Goal: Find contact information: Find specific fact

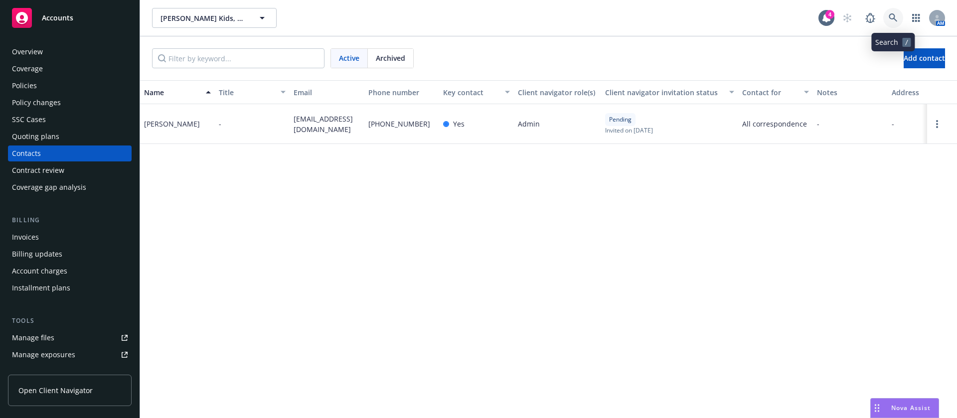
click at [897, 19] on icon at bounding box center [893, 17] width 9 height 9
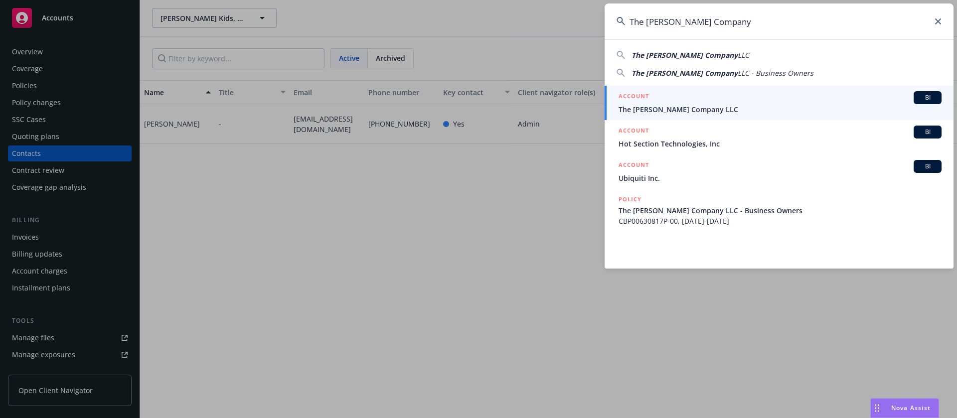
type input "The Morgan Frances Company"
click at [719, 102] on div "ACCOUNT BI" at bounding box center [779, 97] width 323 height 13
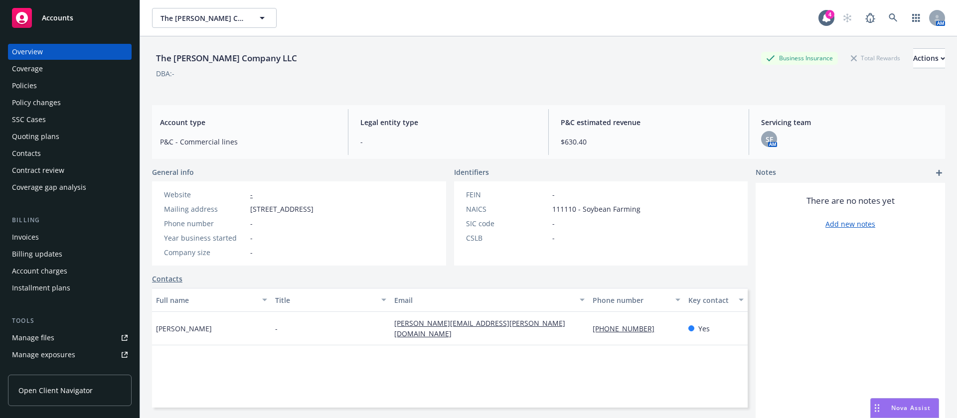
click at [56, 84] on div "Policies" at bounding box center [70, 86] width 116 height 16
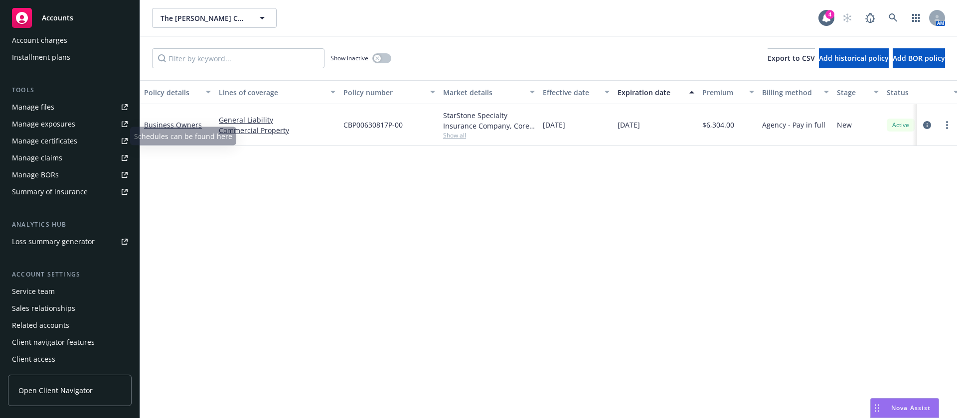
scroll to position [231, 0]
click at [64, 291] on div "Service team" at bounding box center [70, 291] width 116 height 16
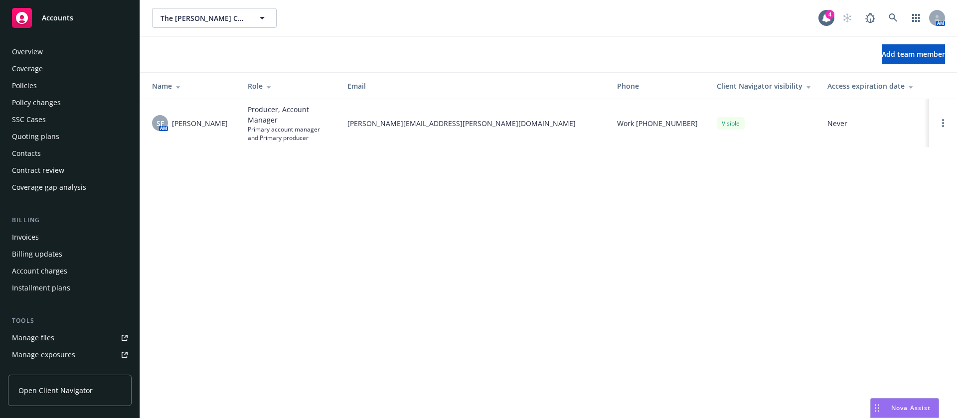
click at [50, 83] on div "Policies" at bounding box center [70, 86] width 116 height 16
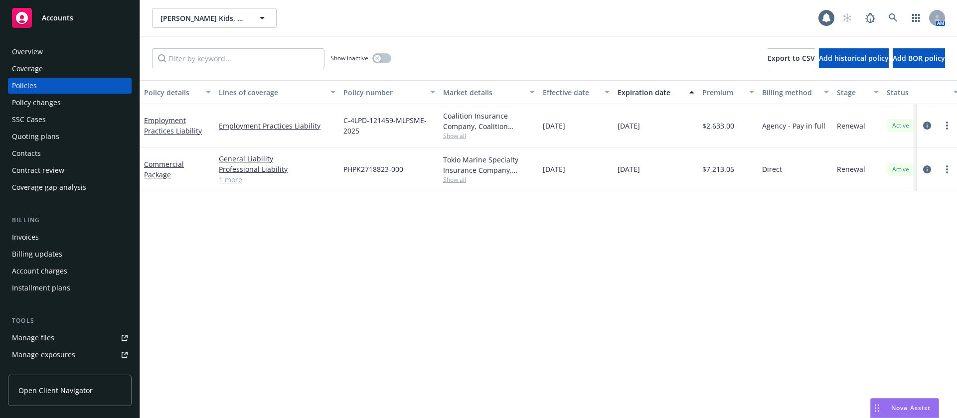
click at [42, 153] on div "Contacts" at bounding box center [70, 154] width 116 height 16
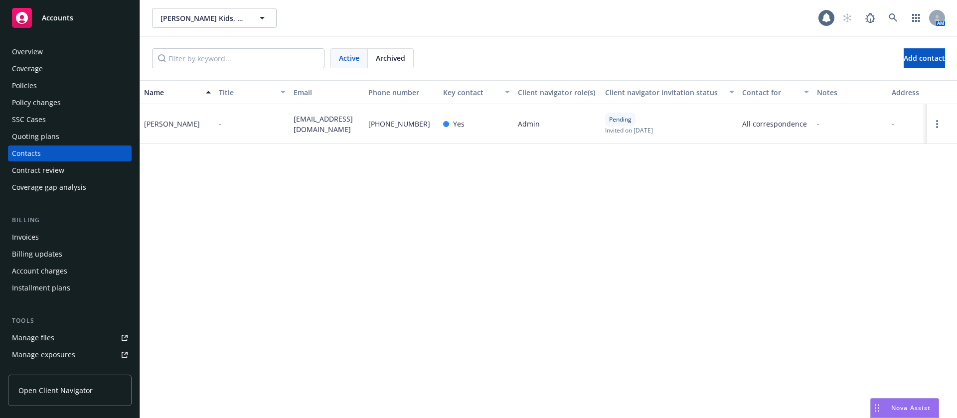
click at [309, 125] on span "jwick@brainbalancecenters.com" at bounding box center [327, 124] width 67 height 21
copy span "jwick@brainbalancecenters.com"
click at [58, 82] on div "Policies" at bounding box center [70, 86] width 116 height 16
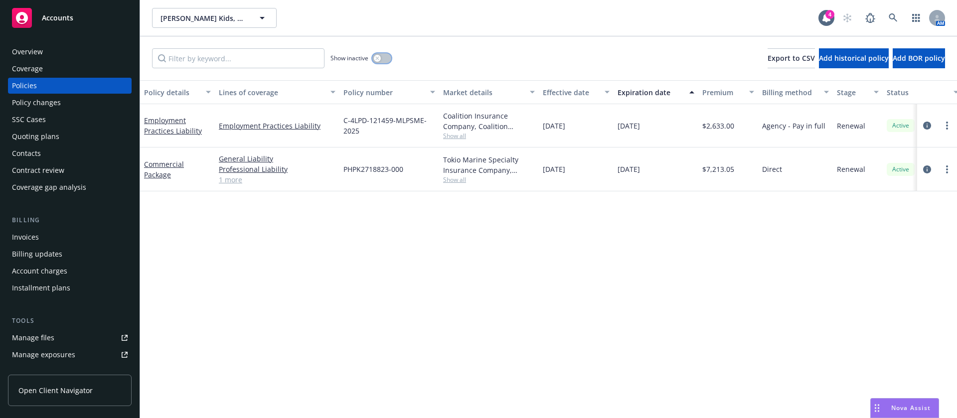
click at [379, 59] on icon "button" at bounding box center [377, 58] width 4 height 4
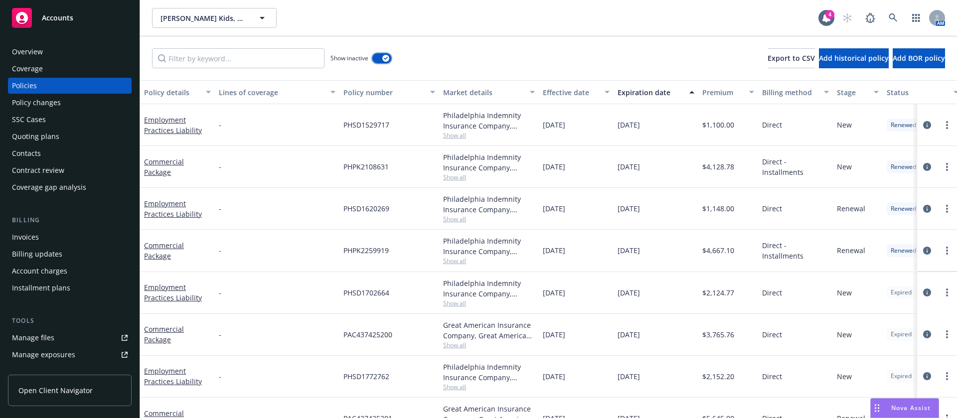
click at [385, 61] on div "button" at bounding box center [385, 58] width 7 height 7
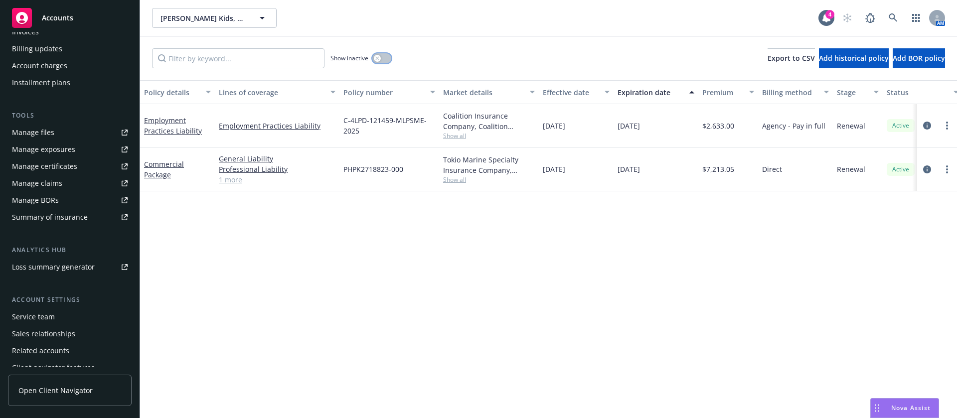
scroll to position [231, 0]
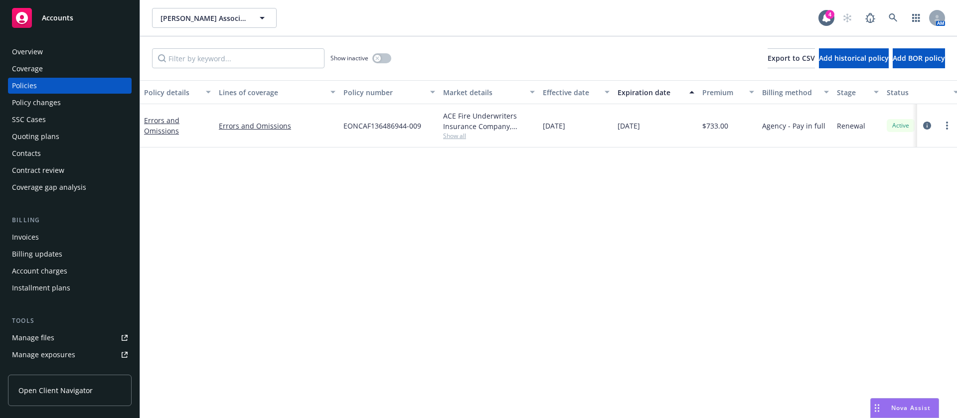
click at [55, 132] on div "Quoting plans" at bounding box center [35, 137] width 47 height 16
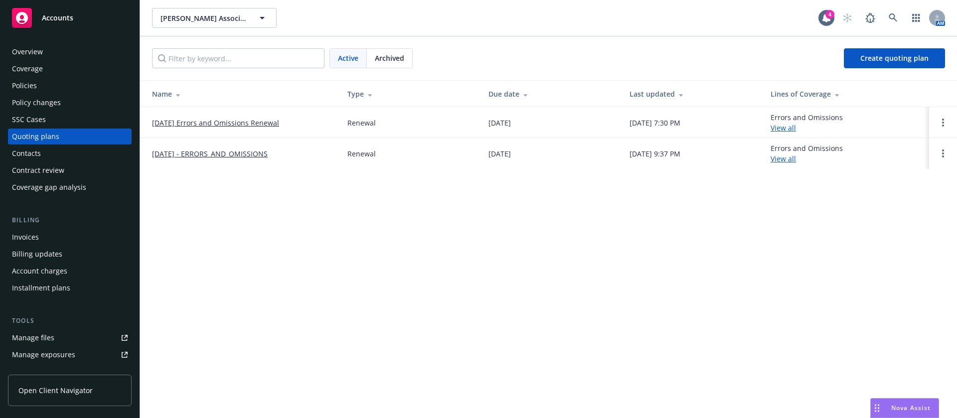
click at [232, 118] on link "[DATE] Errors and Omissions Renewal" at bounding box center [215, 123] width 127 height 10
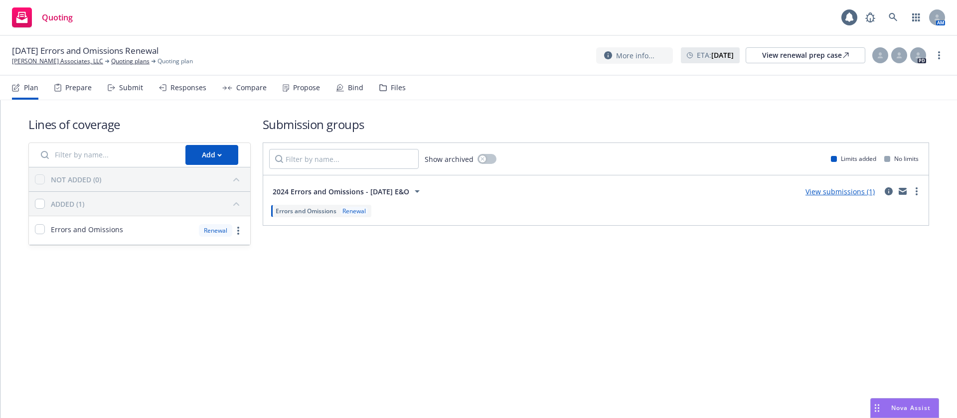
click at [303, 94] on div "Propose" at bounding box center [301, 88] width 37 height 24
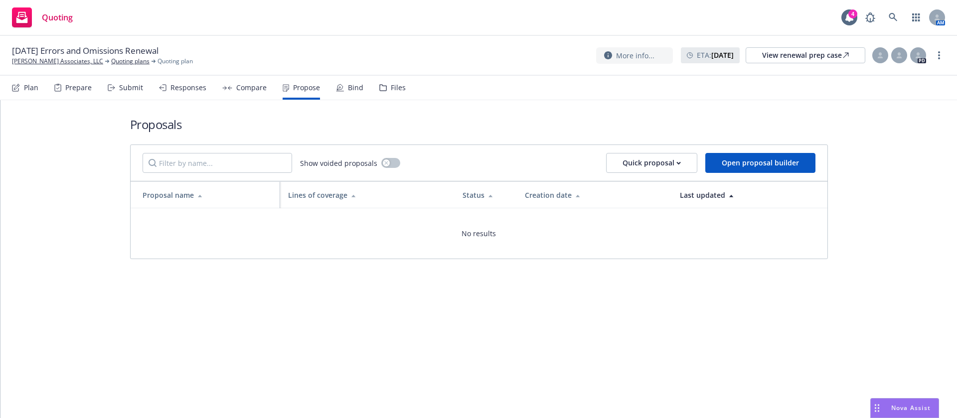
click at [252, 94] on div "Compare" at bounding box center [244, 88] width 44 height 24
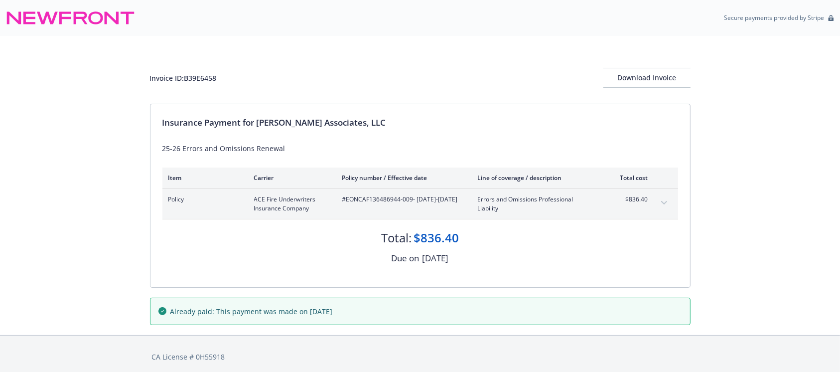
click at [666, 200] on button "expand content" at bounding box center [664, 203] width 16 height 16
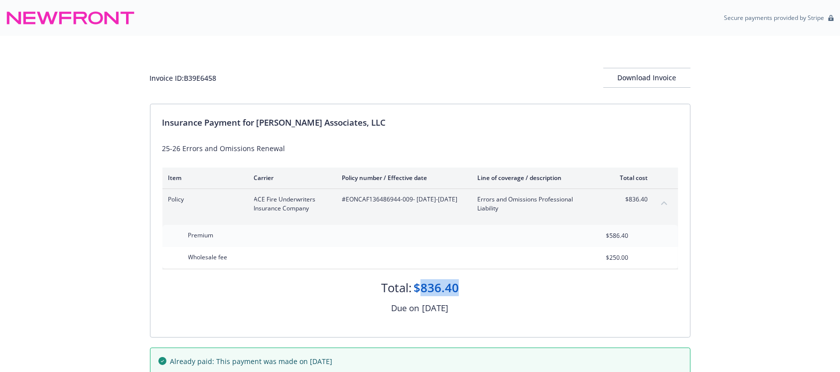
drag, startPoint x: 465, startPoint y: 290, endPoint x: 420, endPoint y: 286, distance: 46.0
click at [420, 286] on div "Total: $836.40" at bounding box center [420, 282] width 516 height 27
click at [420, 286] on div "$836.40" at bounding box center [436, 287] width 45 height 17
drag, startPoint x: 418, startPoint y: 286, endPoint x: 462, endPoint y: 291, distance: 44.6
click at [462, 291] on div "Total: $836.40" at bounding box center [420, 282] width 516 height 27
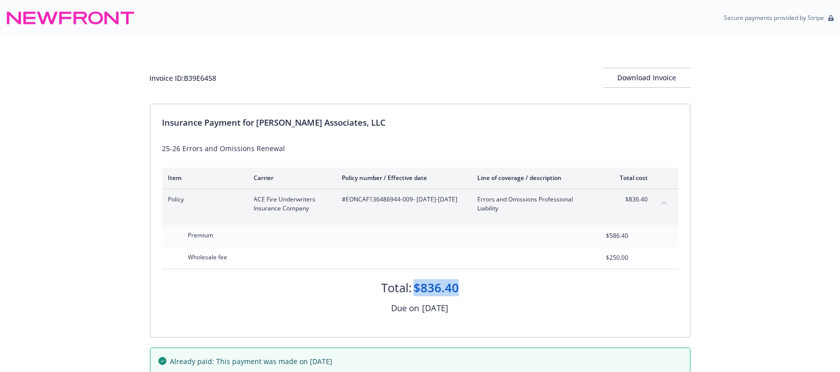
copy div "$836.40"
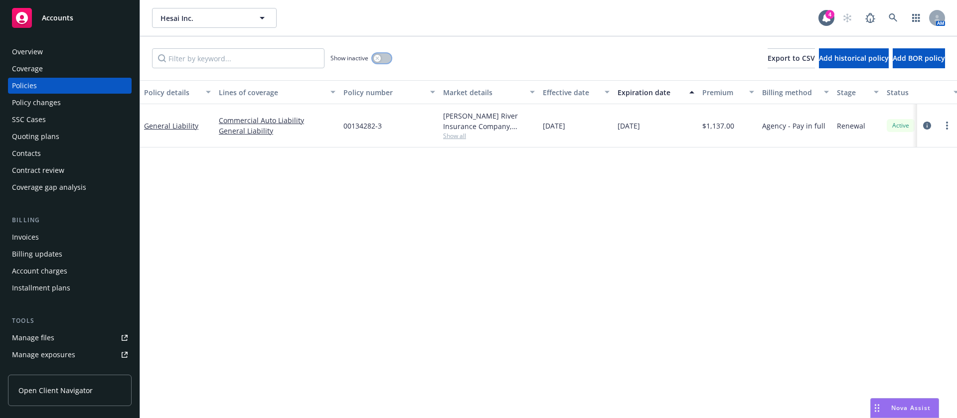
click at [381, 60] on button "button" at bounding box center [381, 58] width 19 height 10
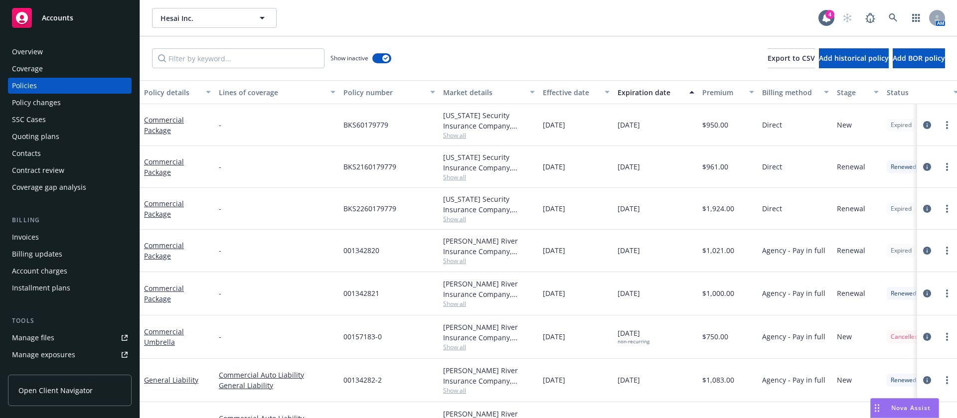
click at [650, 94] on div "Expiration date" at bounding box center [650, 92] width 66 height 10
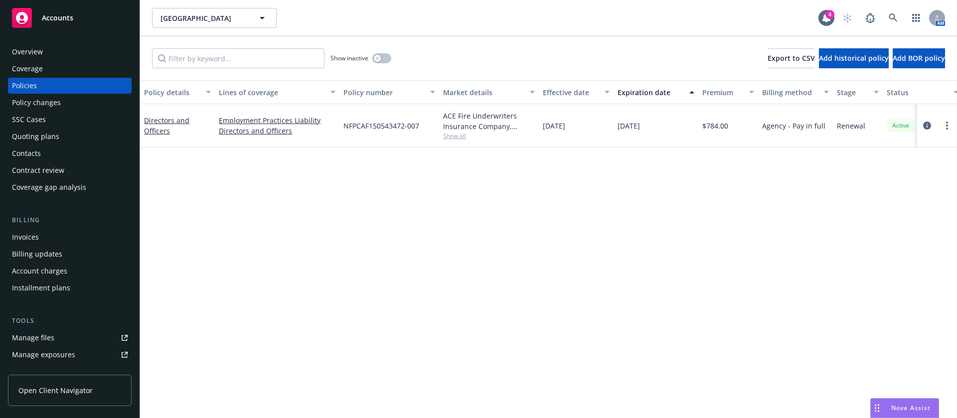
click at [41, 150] on div "Contacts" at bounding box center [70, 154] width 116 height 16
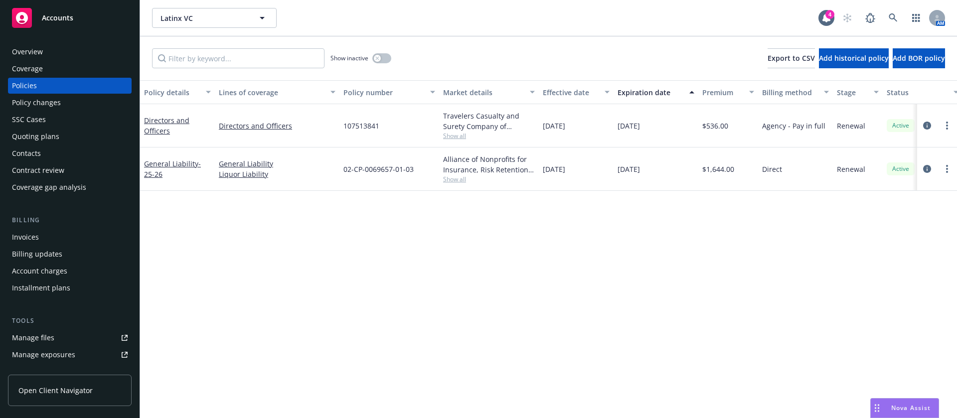
click at [355, 125] on span "107513841" at bounding box center [361, 126] width 36 height 10
copy span "107513841"
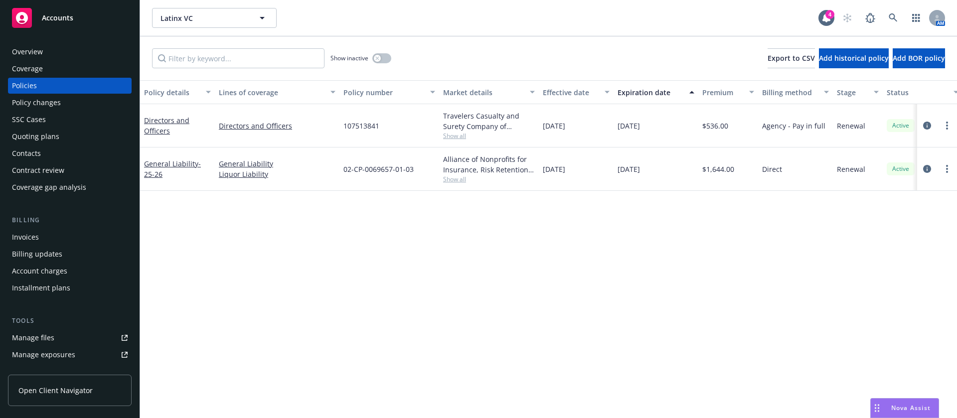
click at [61, 160] on div "Contacts" at bounding box center [70, 154] width 116 height 16
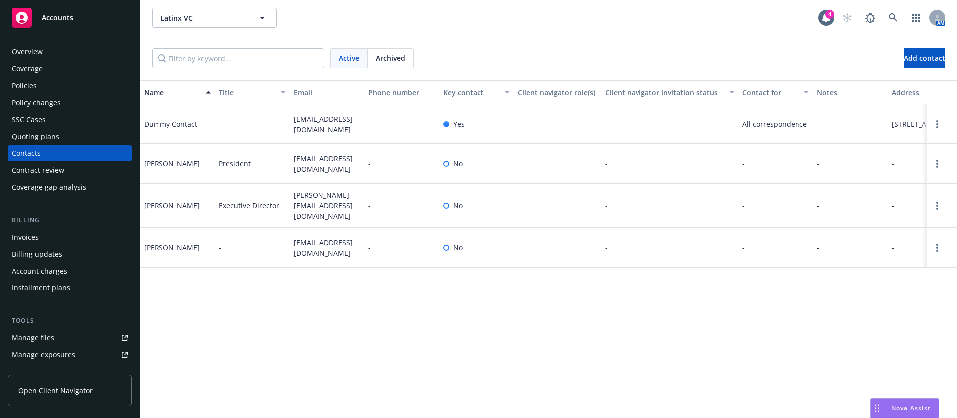
click at [305, 173] on span "president@latinxvcs.com" at bounding box center [327, 163] width 67 height 21
copy span "president@latinxvcs.com"
click at [229, 169] on span "President" at bounding box center [235, 163] width 32 height 10
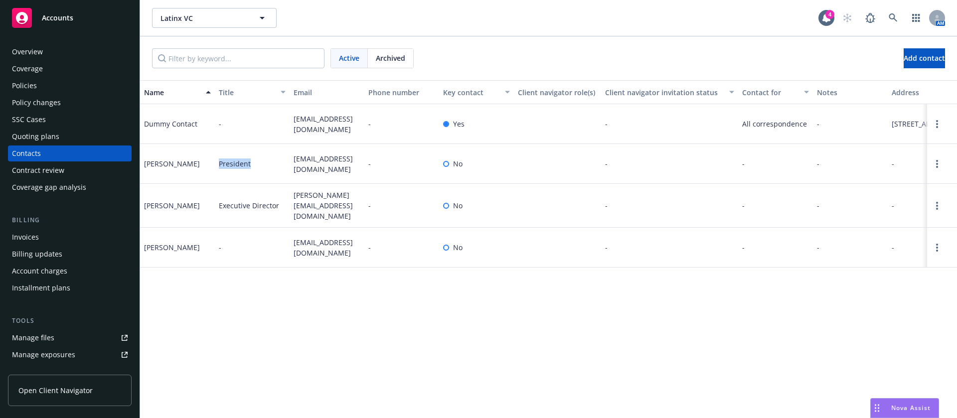
click at [229, 169] on span "President" at bounding box center [235, 163] width 32 height 10
copy span "President"
click at [300, 174] on span "president@latinxvcs.com" at bounding box center [327, 163] width 67 height 21
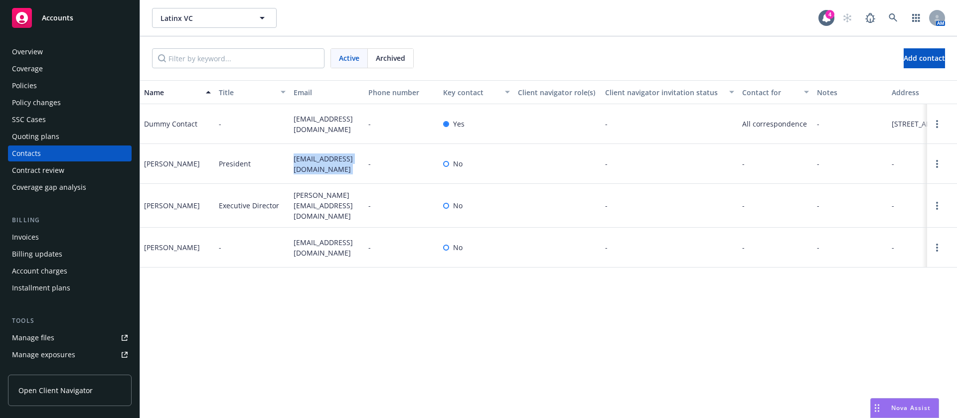
copy span "president@latinxvcs.com"
click at [308, 215] on span "mariela@latinxvcs.com" at bounding box center [327, 205] width 67 height 31
copy span "mariela@latinxvcs.com"
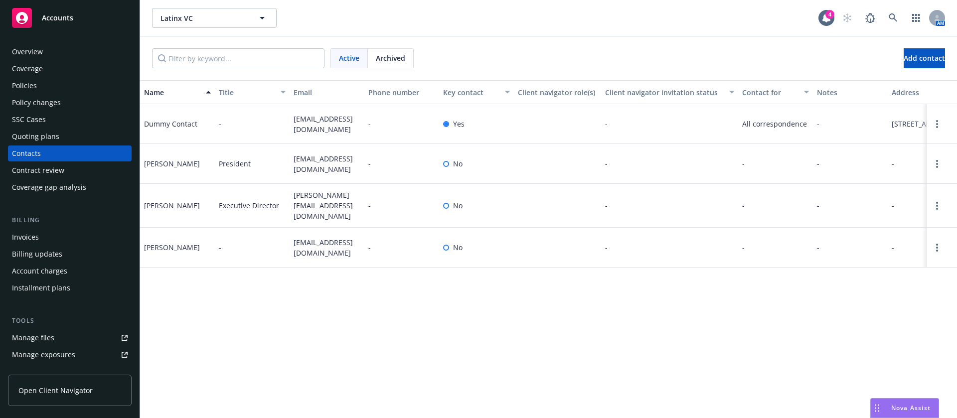
click at [313, 250] on span "rami@nextequity.com" at bounding box center [327, 247] width 67 height 21
copy span "rami@nextequity.com"
click at [149, 169] on div "Maria Salamanca" at bounding box center [172, 163] width 56 height 10
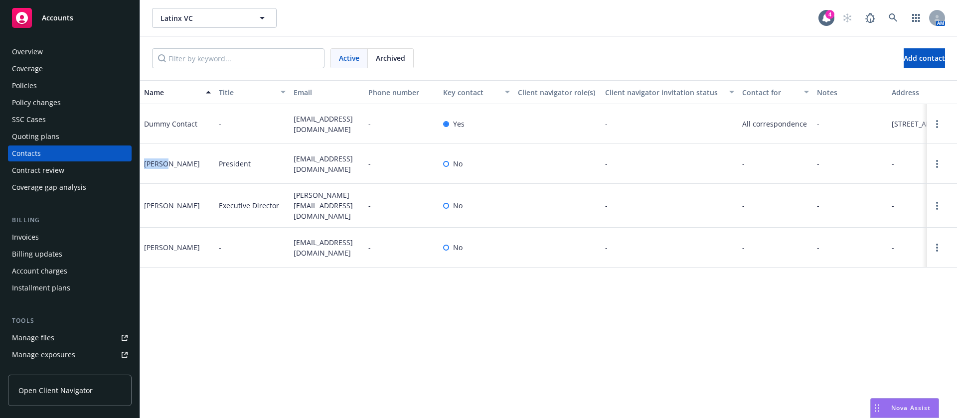
click at [149, 169] on div "Maria Salamanca" at bounding box center [172, 163] width 56 height 10
copy div "Maria"
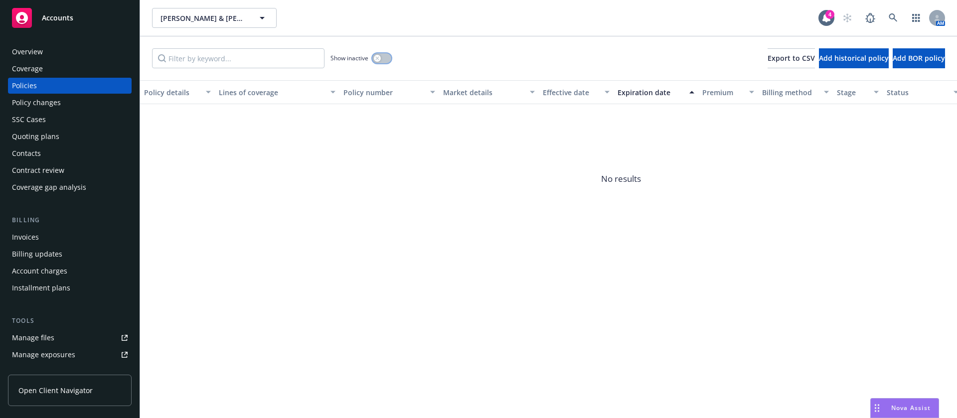
click at [376, 60] on icon "button" at bounding box center [377, 58] width 4 height 4
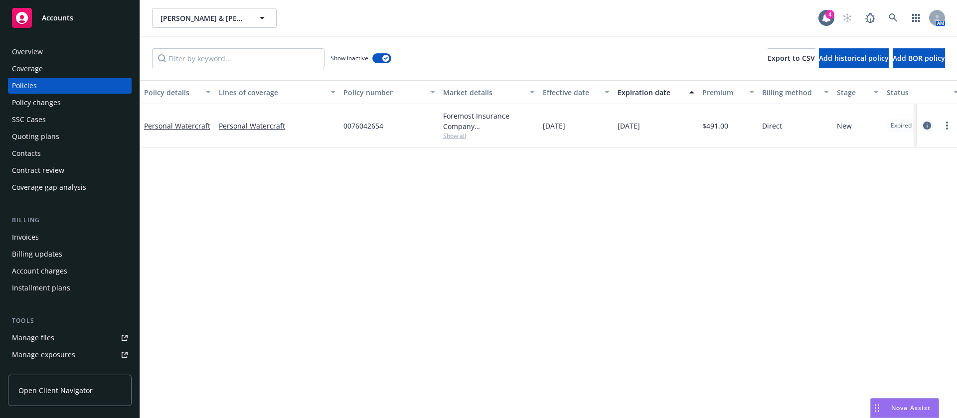
click at [928, 124] on icon "circleInformation" at bounding box center [927, 126] width 8 height 8
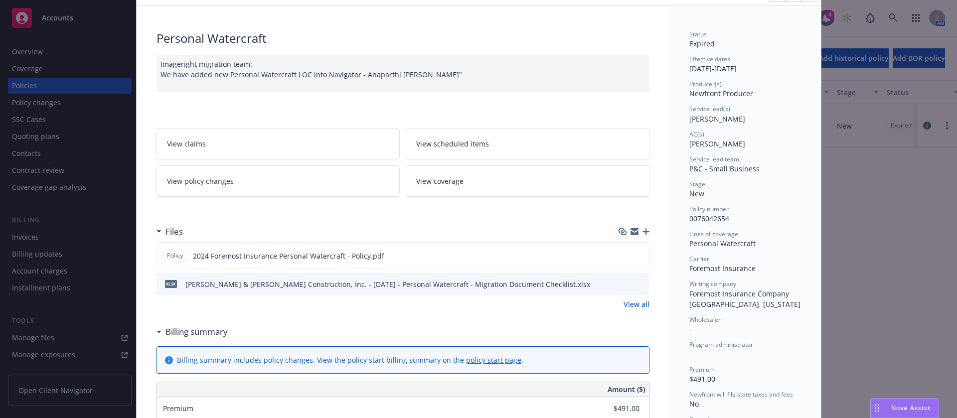
scroll to position [75, 0]
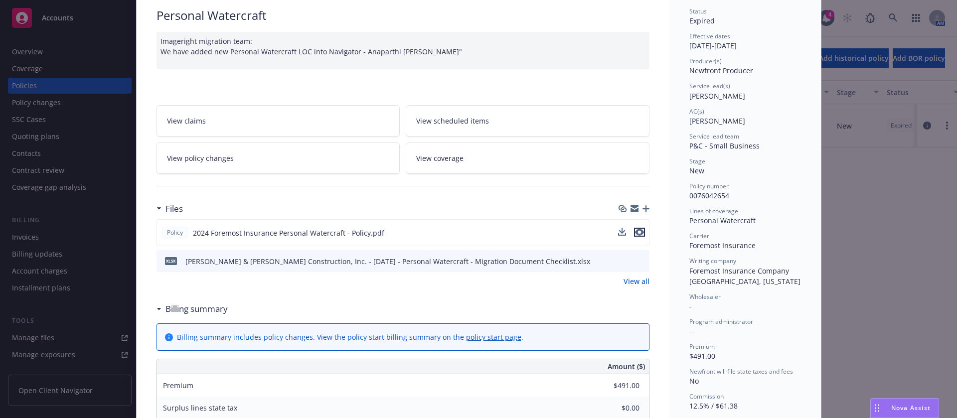
click at [635, 234] on icon "preview file" at bounding box center [639, 232] width 9 height 7
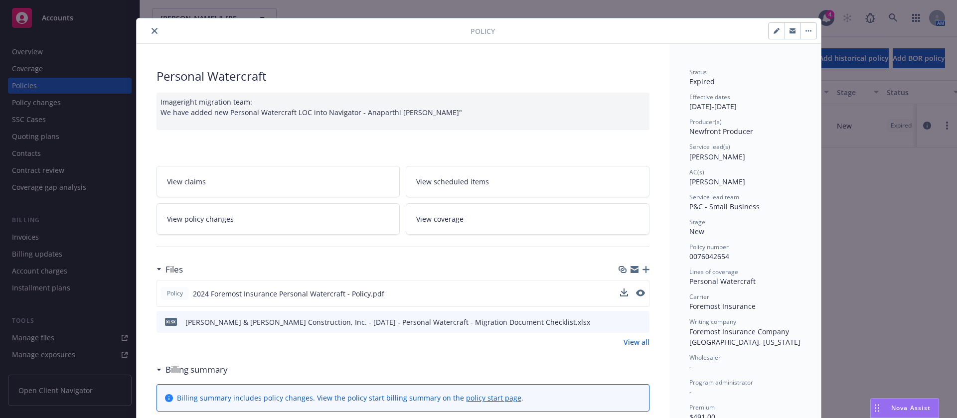
scroll to position [0, 0]
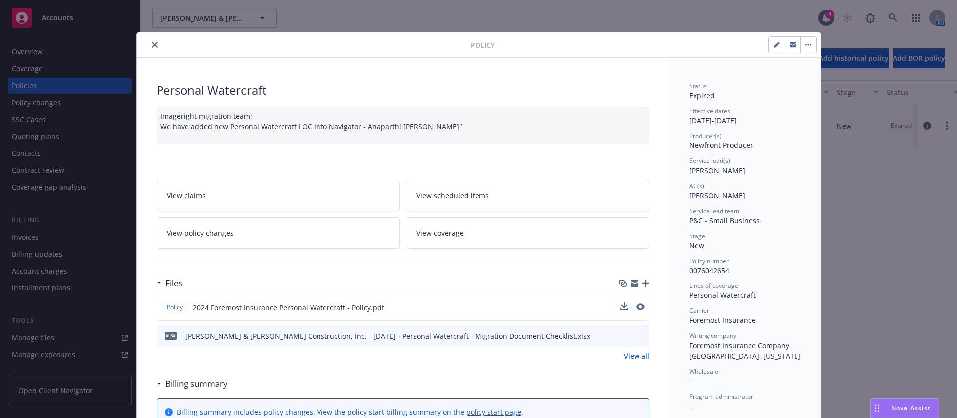
click at [151, 43] on icon "close" at bounding box center [154, 45] width 6 height 6
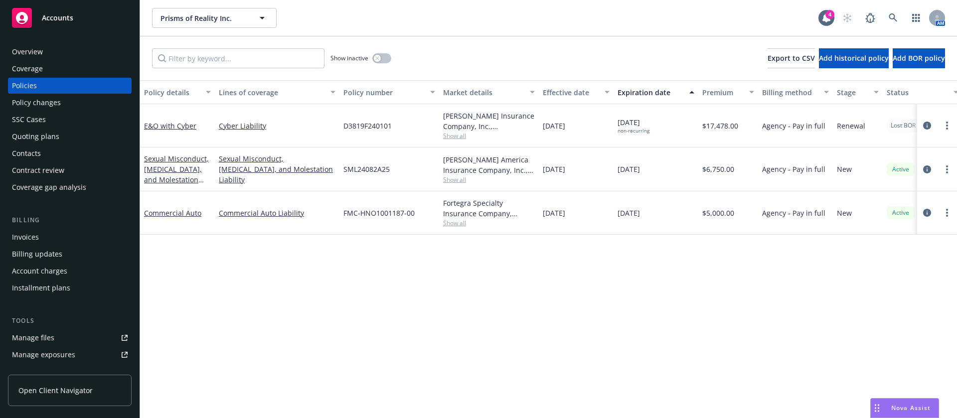
click at [459, 221] on span "Show all" at bounding box center [489, 223] width 92 height 8
click at [566, 288] on div "Policy details Lines of coverage Policy number Market details Effective date Ex…" at bounding box center [548, 249] width 817 height 338
click at [465, 225] on span "Show all" at bounding box center [489, 223] width 92 height 8
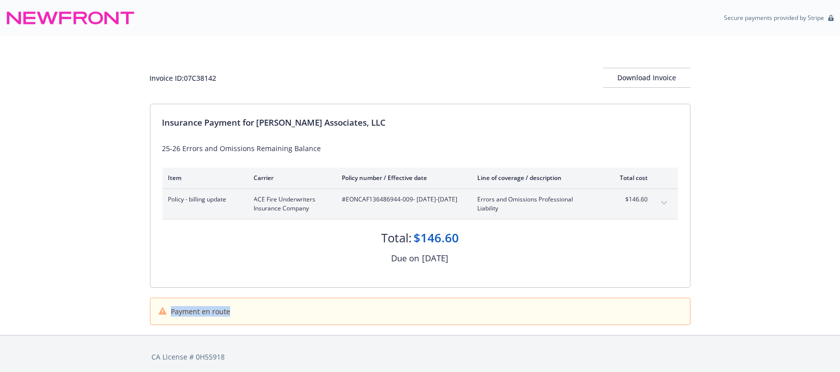
drag, startPoint x: 232, startPoint y: 306, endPoint x: 161, endPoint y: 305, distance: 70.8
click at [161, 306] on div "Payment en route" at bounding box center [420, 311] width 524 height 10
